Goal: Information Seeking & Learning: Learn about a topic

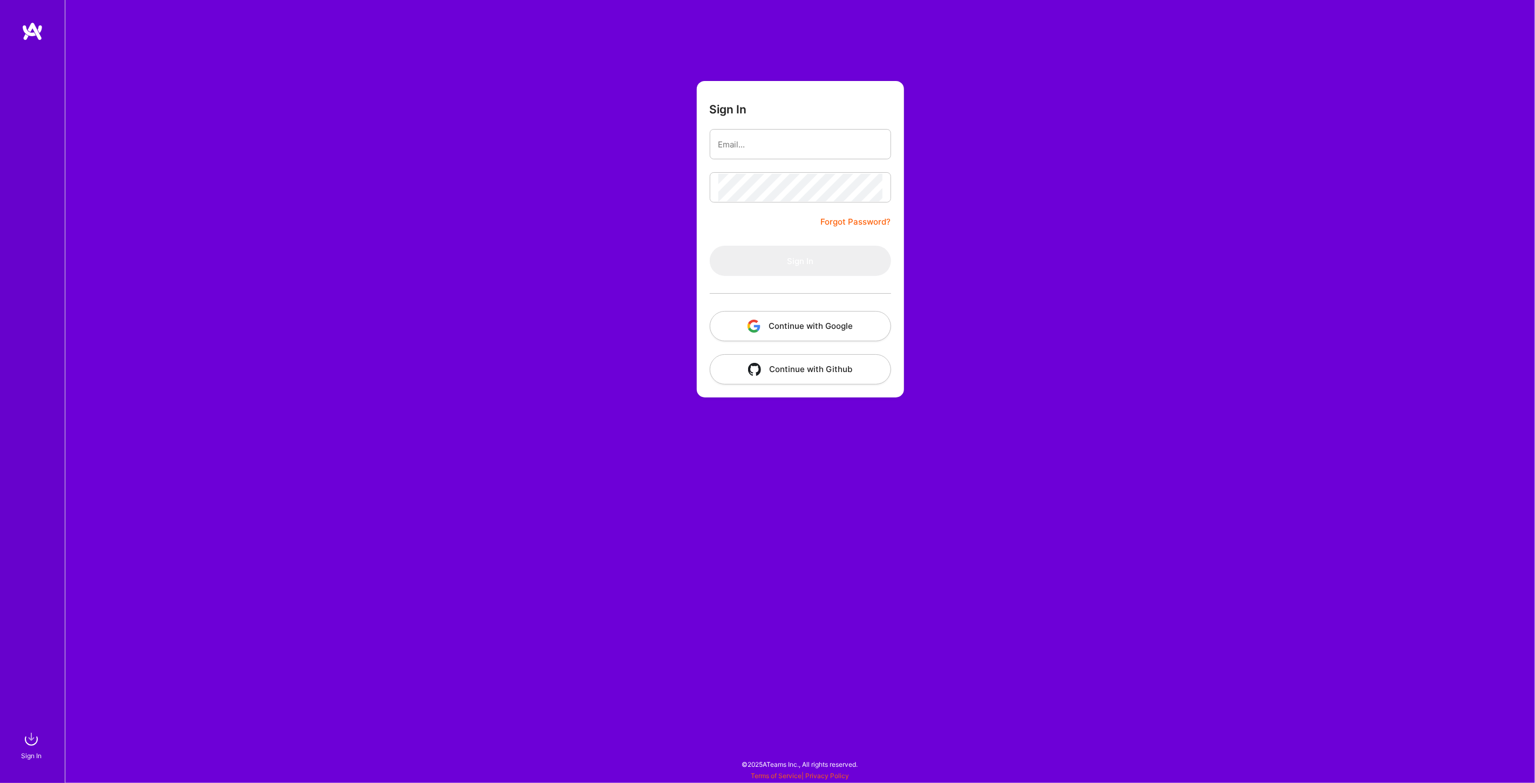
click at [784, 328] on button "Continue with Google" at bounding box center [800, 326] width 181 height 30
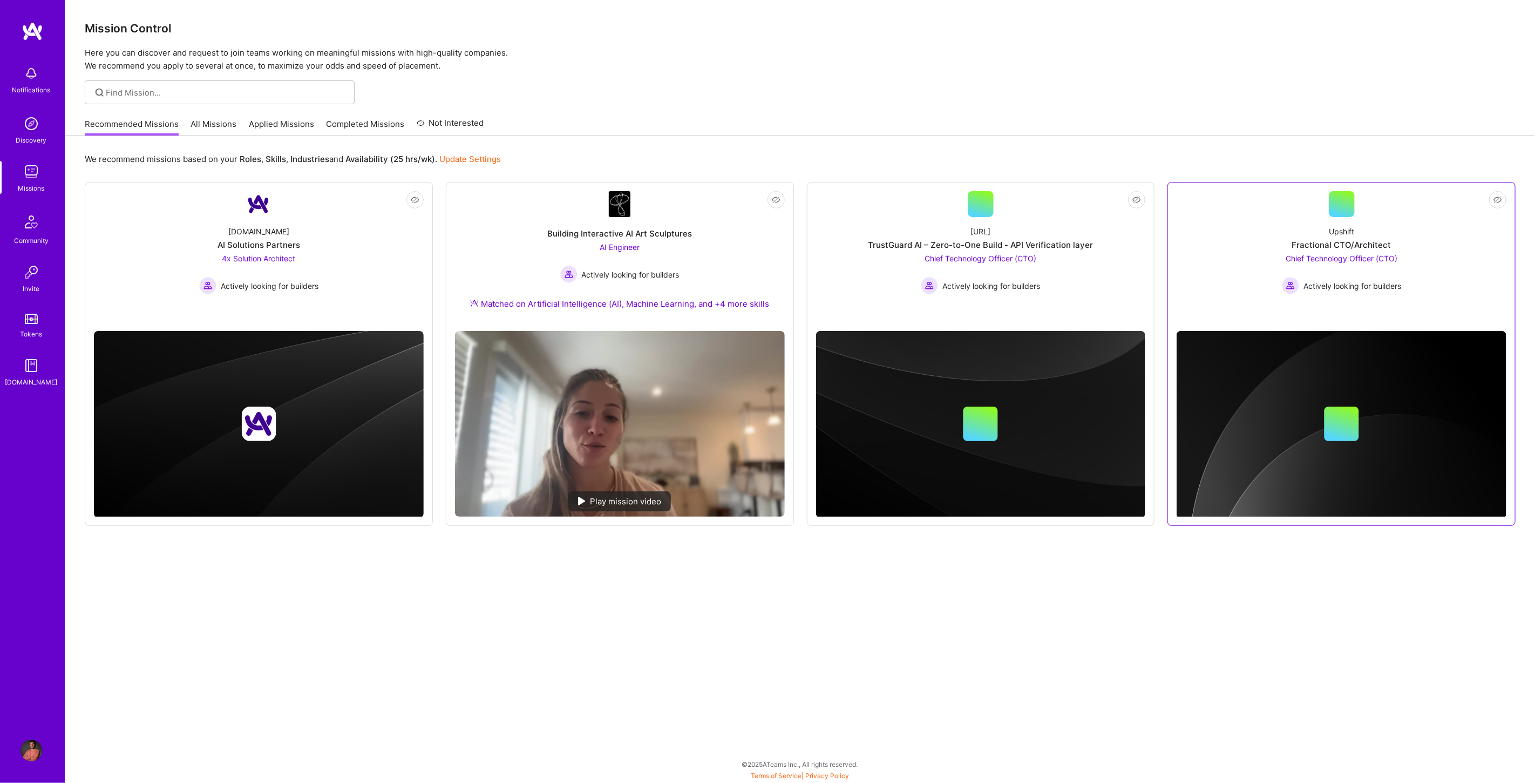
click at [1323, 263] on div "Chief Technology Officer (CTO) Actively looking for builders" at bounding box center [1341, 274] width 119 height 42
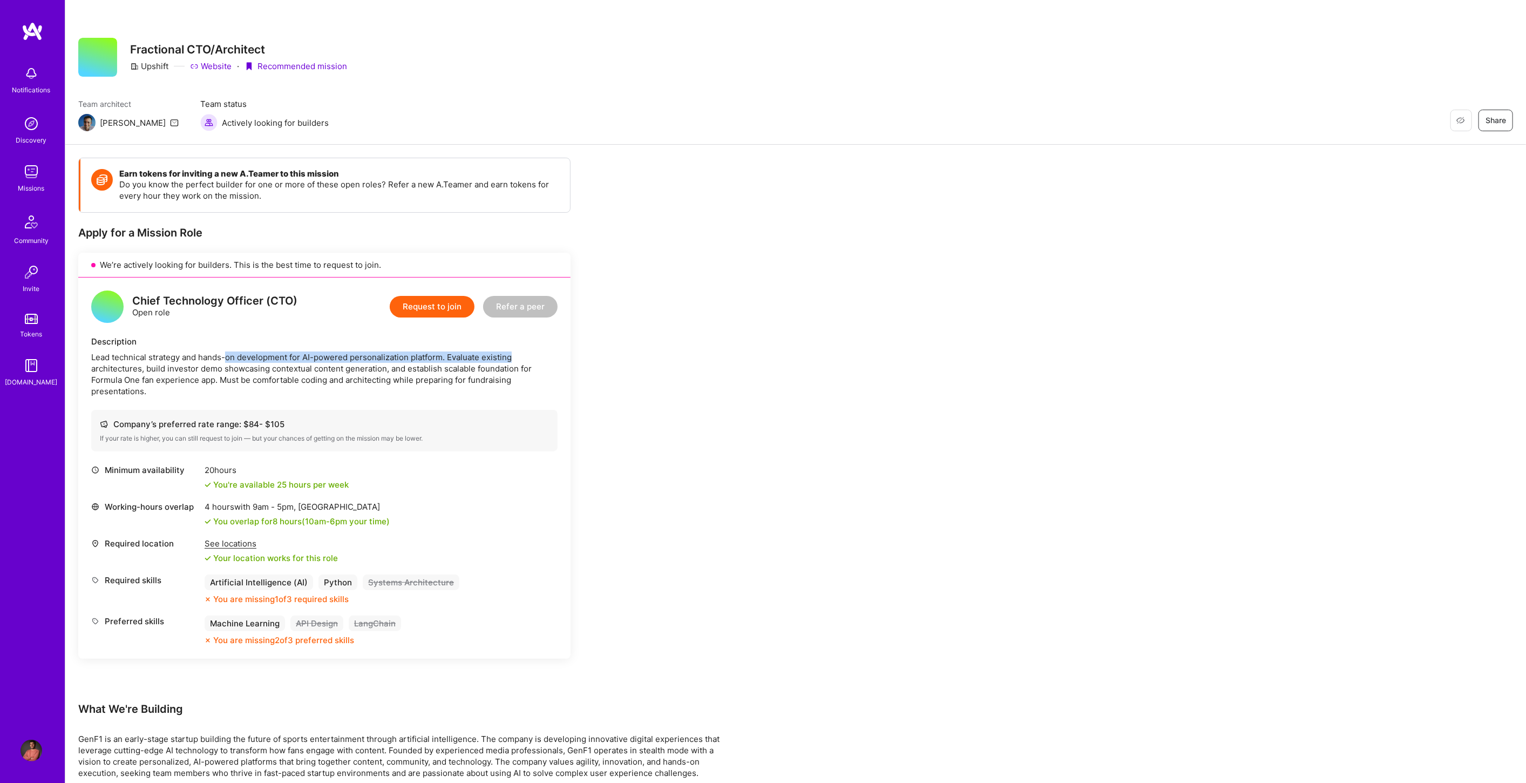
drag, startPoint x: 228, startPoint y: 348, endPoint x: 510, endPoint y: 353, distance: 281.8
click at [510, 353] on div "Description Lead technical strategy and hands-on development for AI-powered per…" at bounding box center [324, 366] width 466 height 61
drag, startPoint x: 312, startPoint y: 363, endPoint x: 510, endPoint y: 371, distance: 198.3
click at [509, 370] on div "Lead technical strategy and hands-on development for AI-powered personalization…" at bounding box center [324, 373] width 466 height 45
click at [412, 378] on div "Lead technical strategy and hands-on development for AI-powered personalization…" at bounding box center [324, 373] width 466 height 45
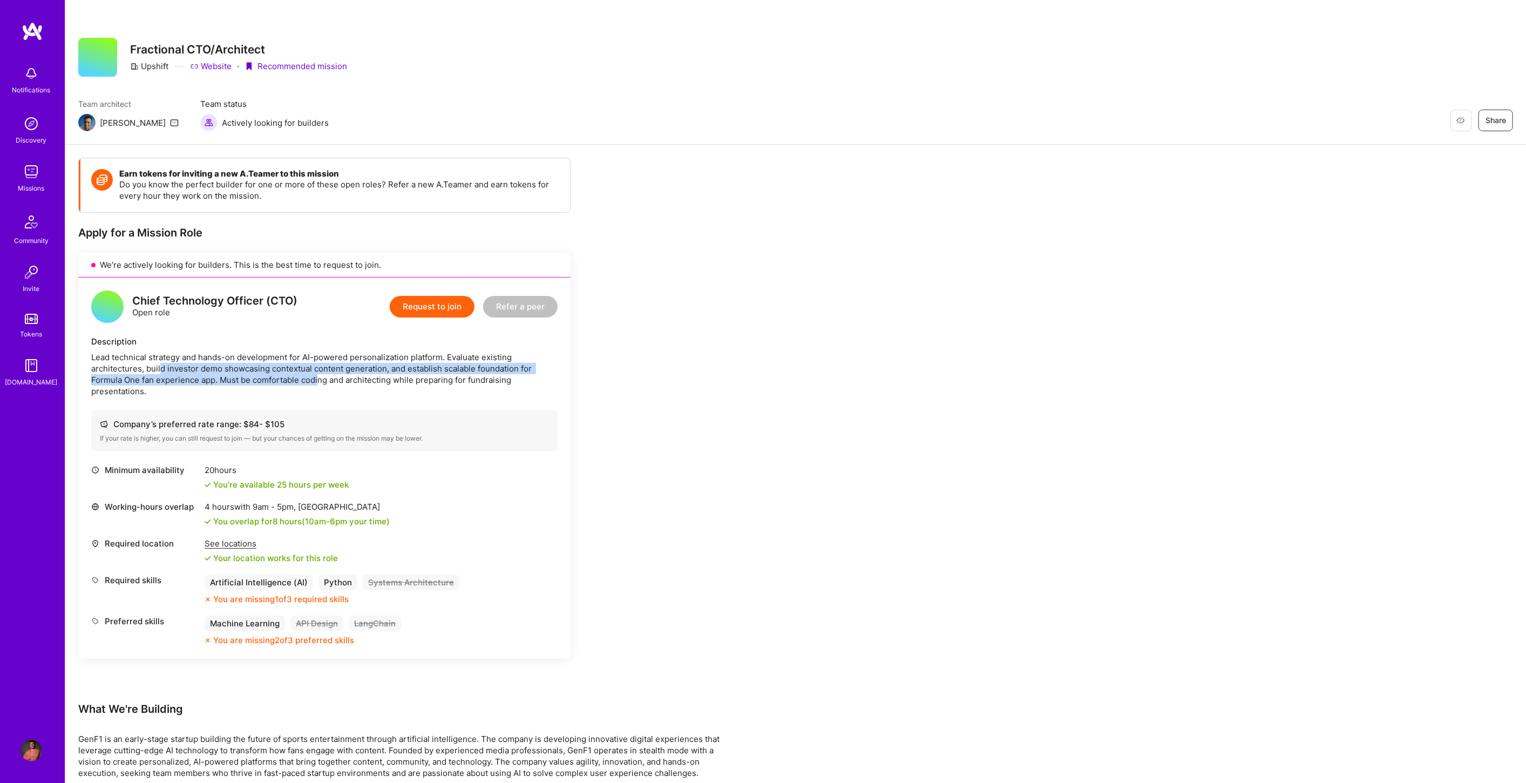
drag, startPoint x: 160, startPoint y: 373, endPoint x: 324, endPoint y: 382, distance: 163.8
click at [320, 378] on div "Lead technical strategy and hands-on development for AI-powered personalization…" at bounding box center [324, 373] width 466 height 45
click at [188, 398] on div "Chief Technology Officer (CTO) Open role Request to join Refer a peer Descripti…" at bounding box center [324, 467] width 492 height 381
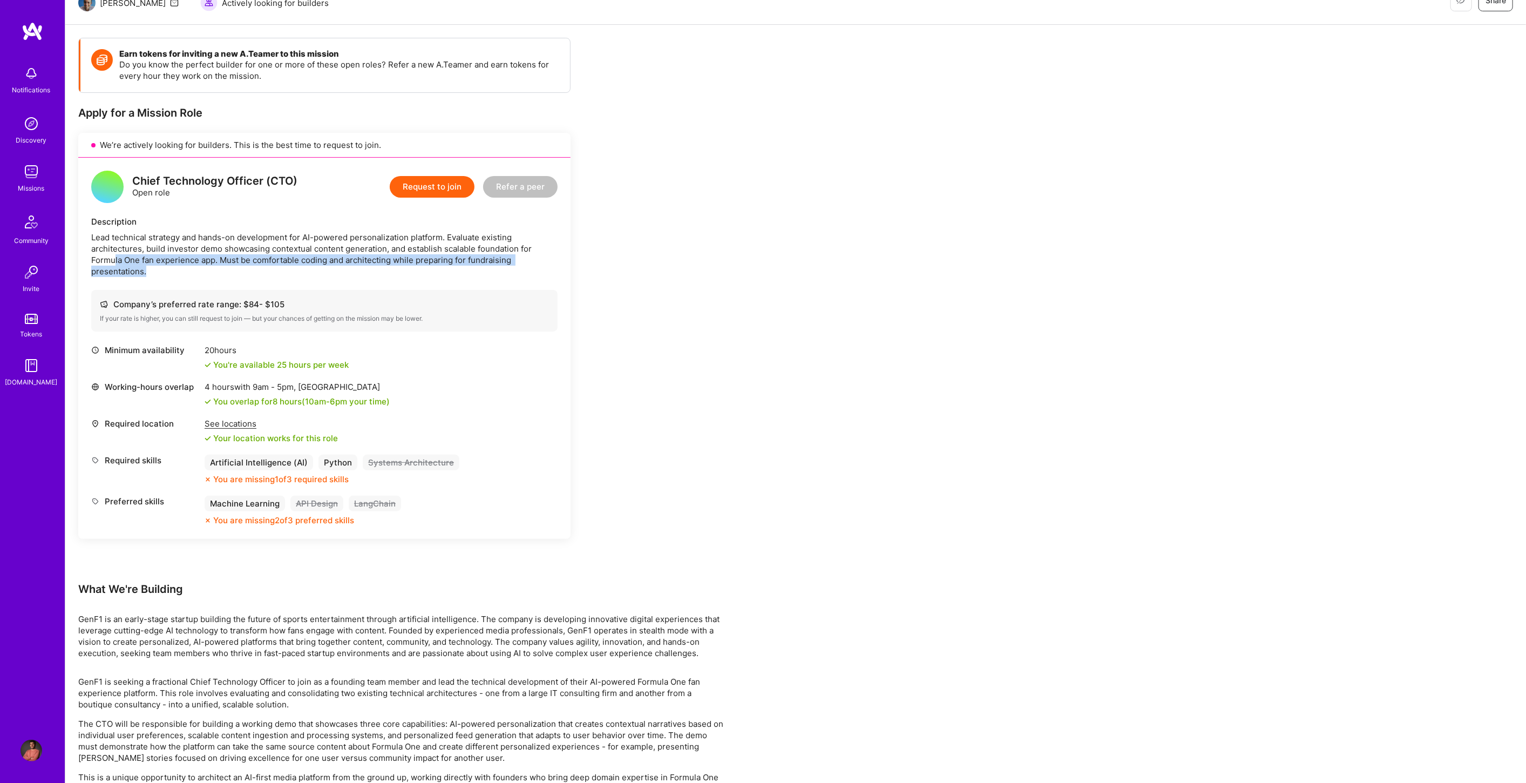
drag, startPoint x: 115, startPoint y: 260, endPoint x: 425, endPoint y: 267, distance: 310.0
click at [379, 266] on div "Lead technical strategy and hands-on development for AI-powered personalization…" at bounding box center [324, 254] width 466 height 45
click at [390, 272] on div "Lead technical strategy and hands-on development for AI-powered personalization…" at bounding box center [324, 254] width 466 height 45
drag, startPoint x: 116, startPoint y: 231, endPoint x: 322, endPoint y: 247, distance: 206.9
click at [309, 243] on div "Lead technical strategy and hands-on development for AI-powered personalization…" at bounding box center [324, 254] width 466 height 45
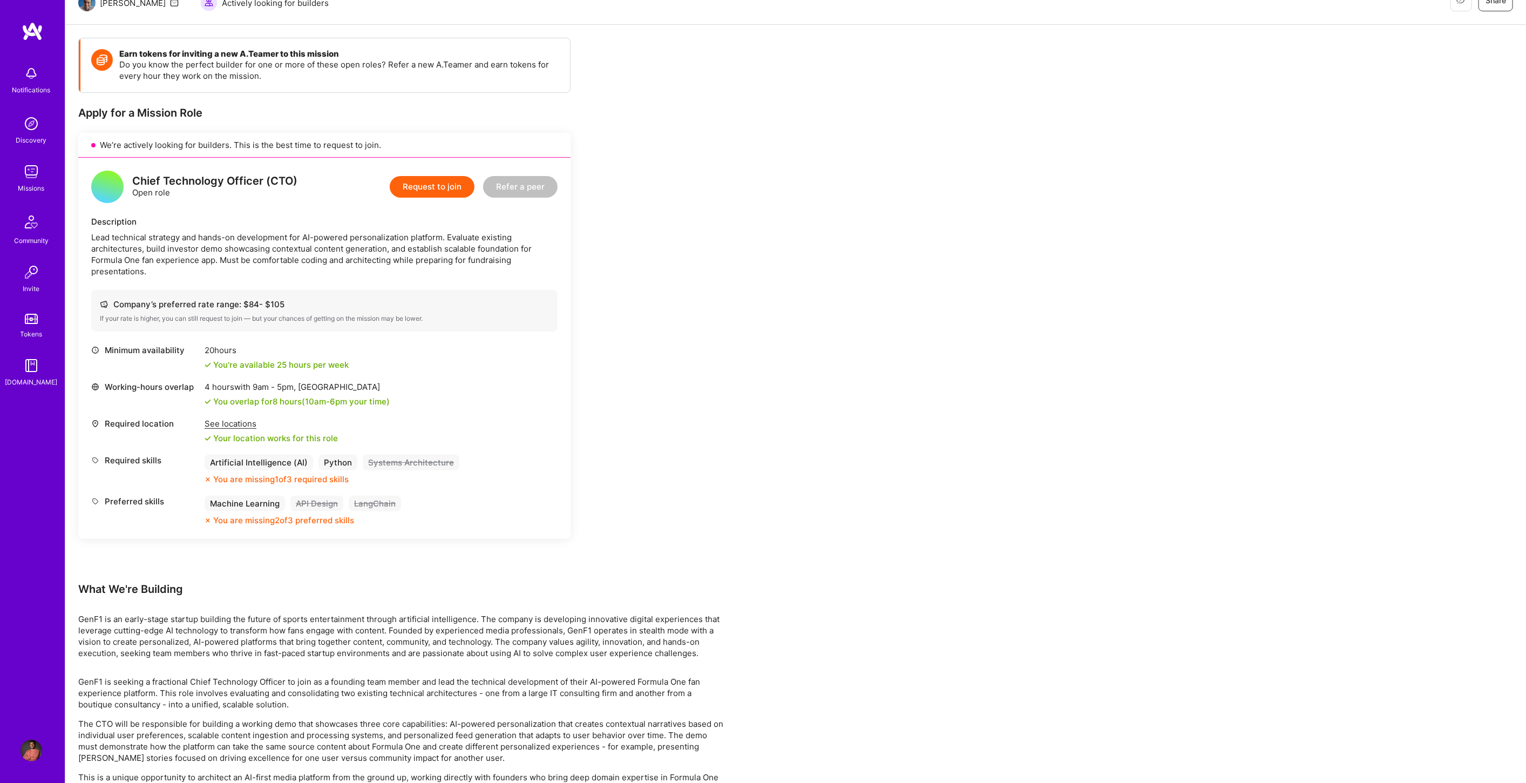
click at [310, 254] on div "Lead technical strategy and hands-on development for AI-powered personalization…" at bounding box center [324, 254] width 466 height 45
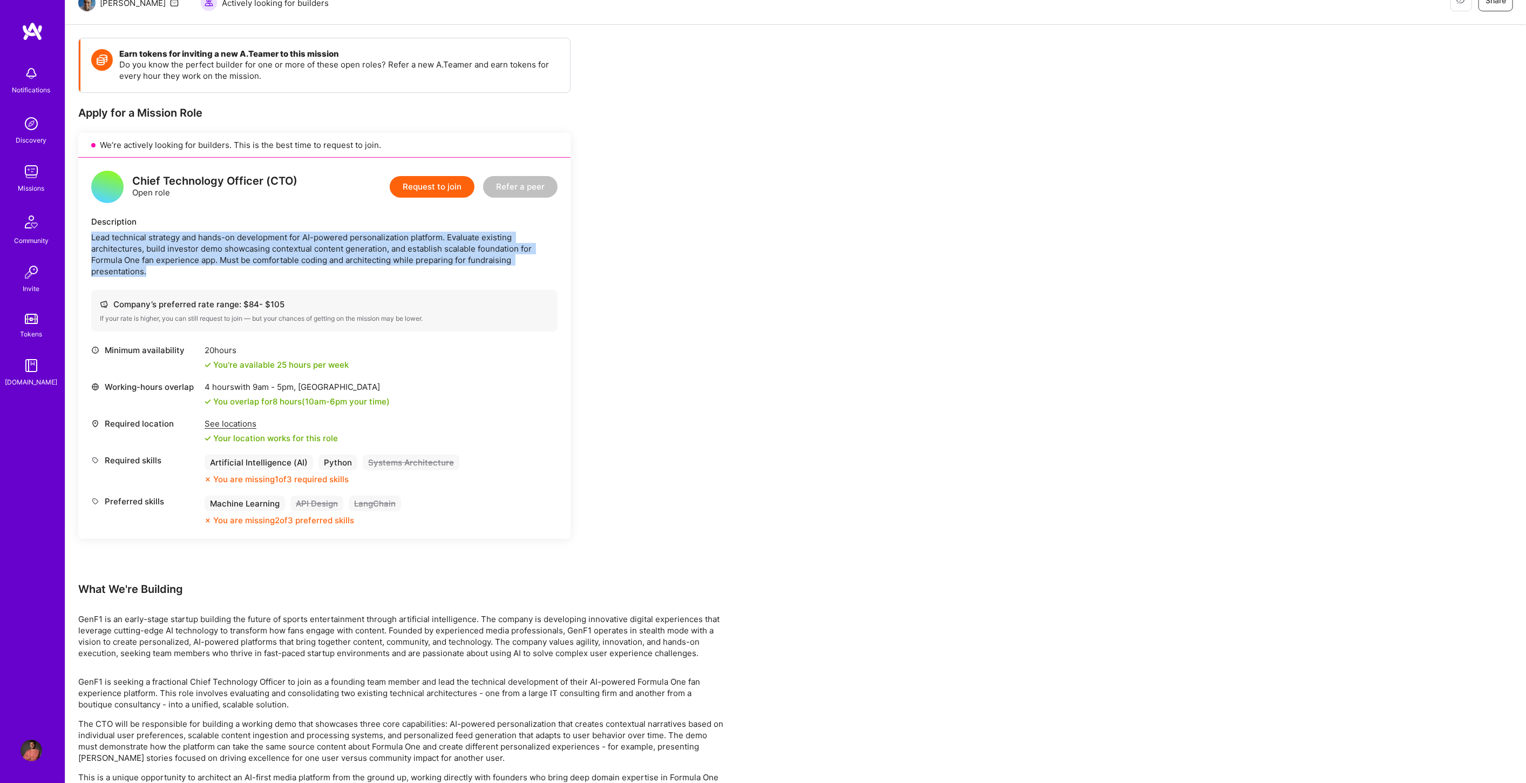
click at [310, 254] on div "Lead technical strategy and hands-on development for AI-powered personalization…" at bounding box center [324, 254] width 466 height 45
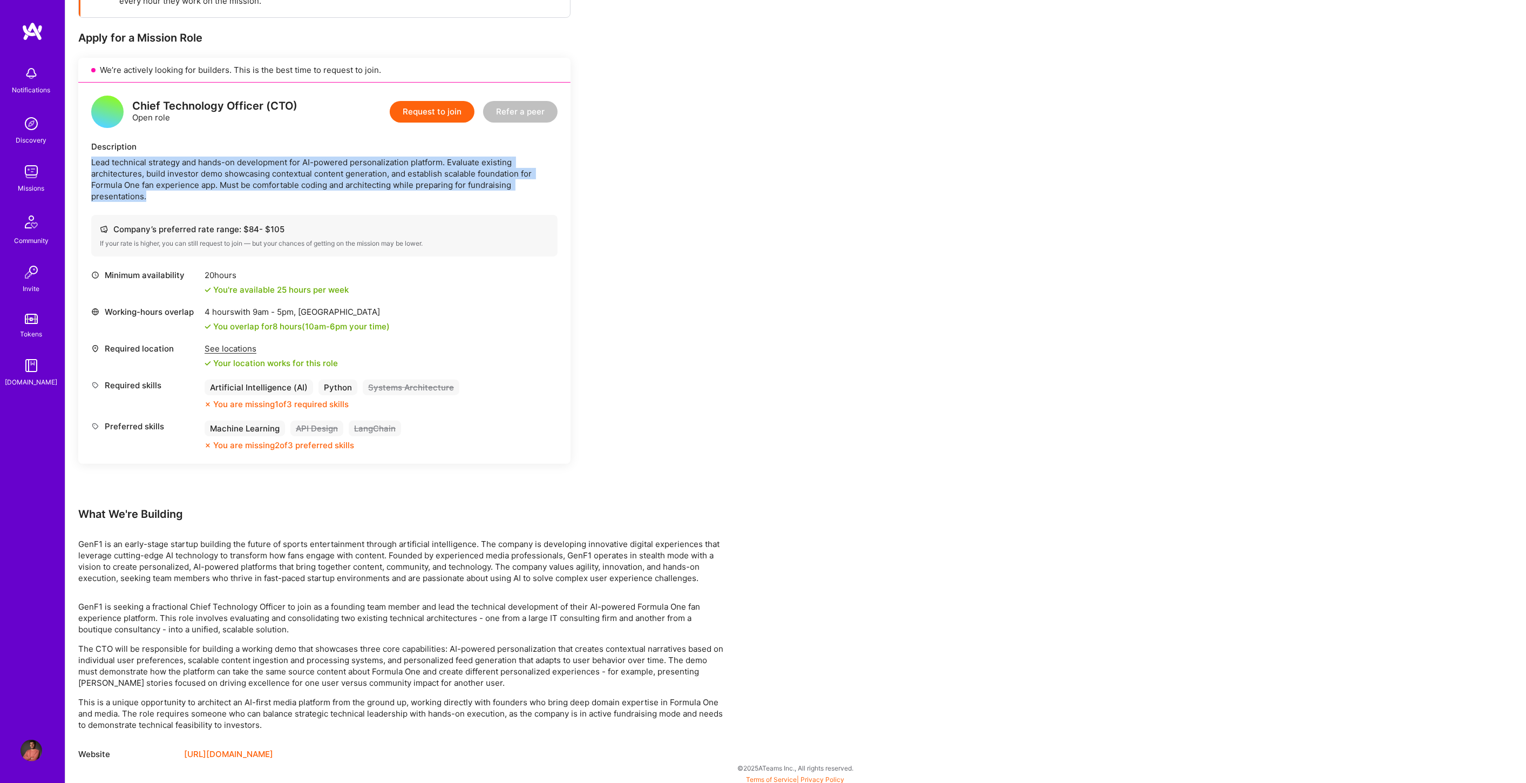
scroll to position [197, 0]
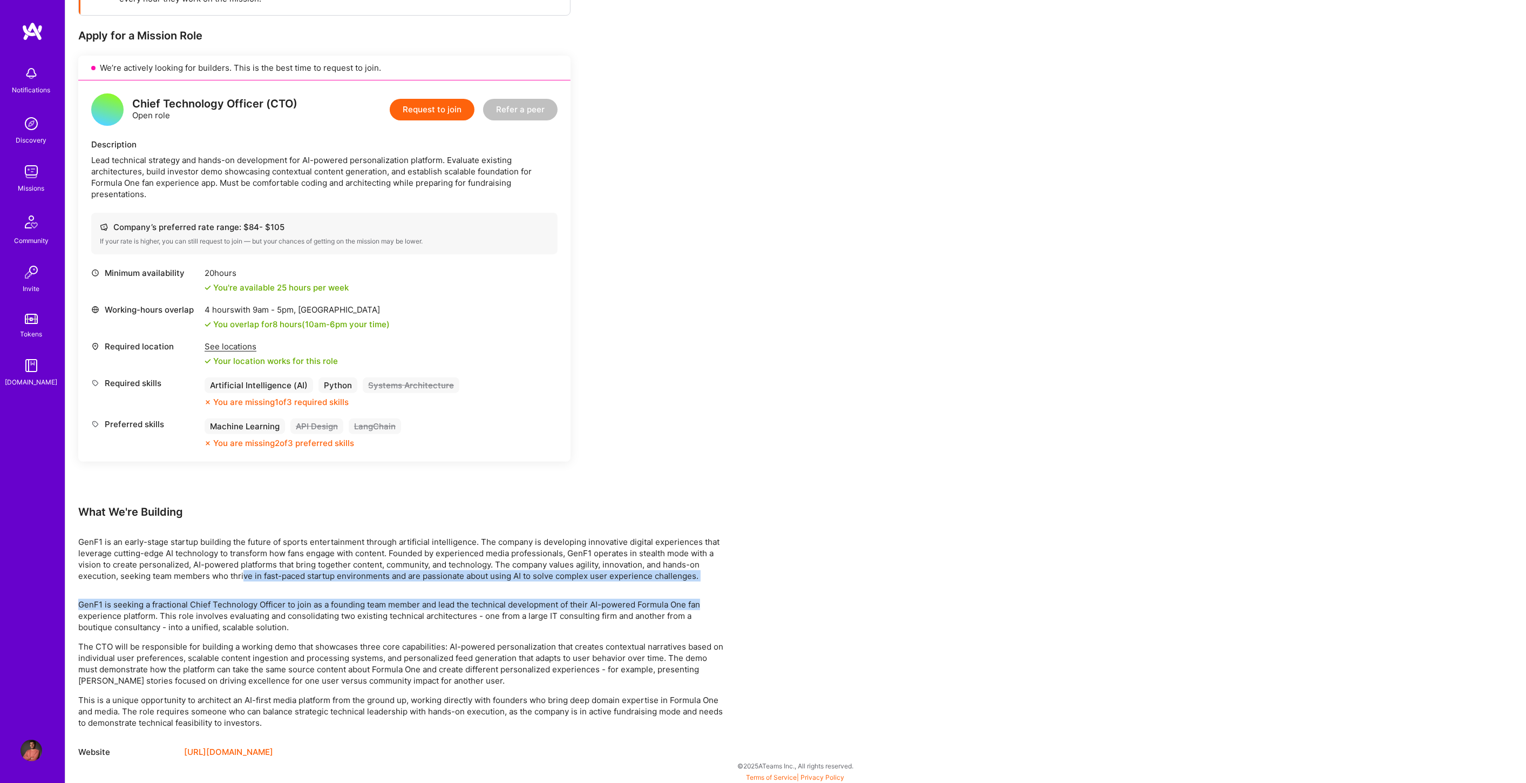
drag, startPoint x: 302, startPoint y: 568, endPoint x: 816, endPoint y: 605, distance: 514.7
click at [809, 602] on div "Earn tokens for inviting a new [PERSON_NAME] to this mission Do you know the pe…" at bounding box center [795, 366] width 1461 height 837
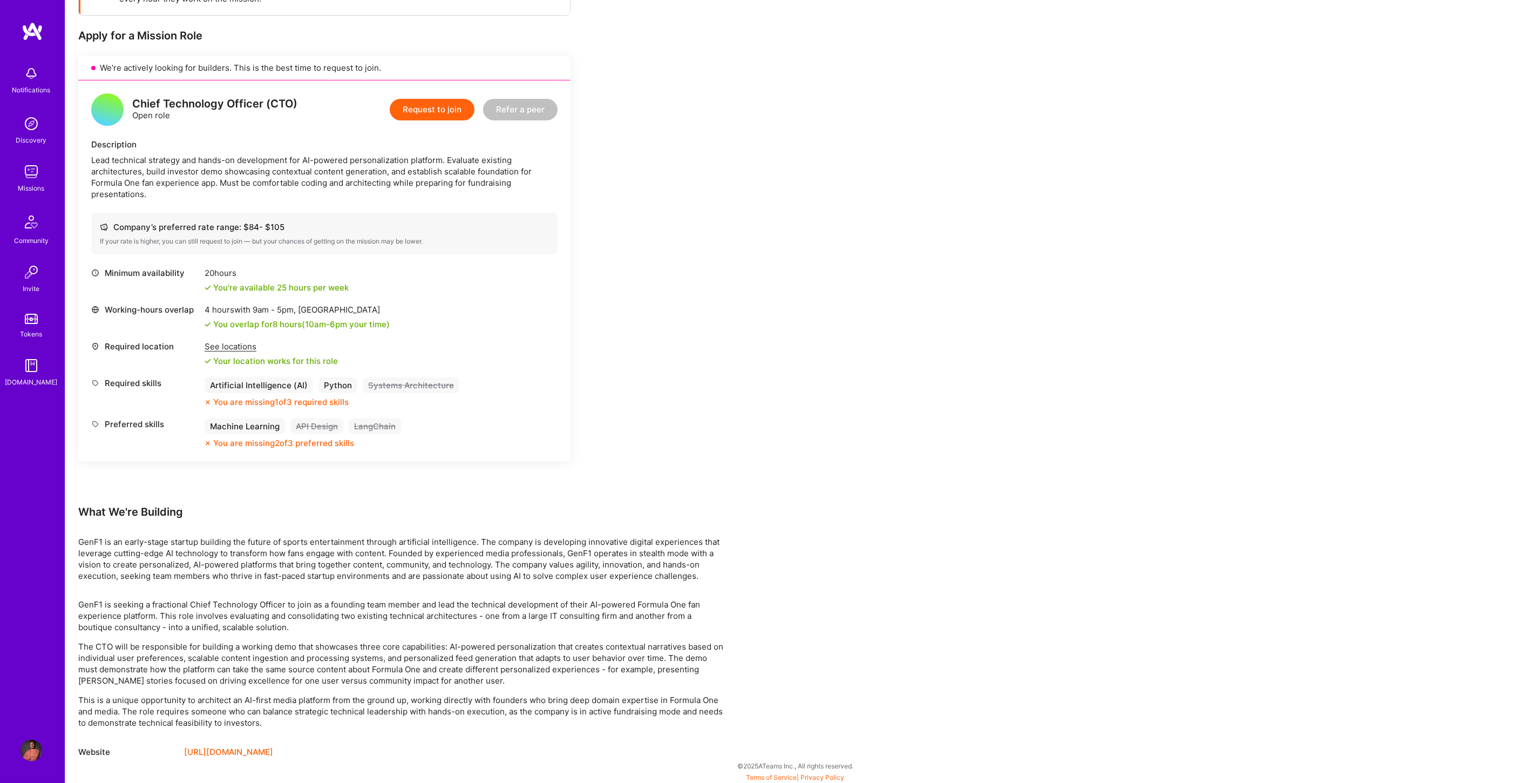
click at [652, 632] on div "GenF1 is seeking a fractional Chief Technology Officer to join as a founding te…" at bounding box center [402, 664] width 648 height 130
